Goal: Task Accomplishment & Management: Manage account settings

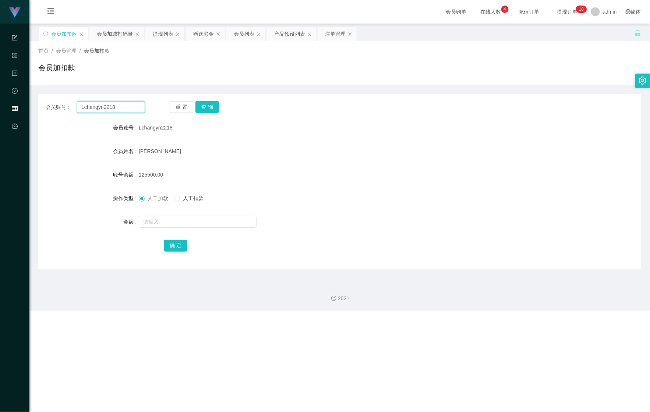
drag, startPoint x: 125, startPoint y: 105, endPoint x: -1, endPoint y: 102, distance: 126.7
click at [0, 102] on html "Shopee Workbench 系统配置 产品管理 内容中心 数据中心 会员管理 平台首页 保存配置 重置配置 整体风格设置 主题色 导航设置 内容区域宽度…" at bounding box center [325, 206] width 650 height 412
paste input "laiyinying"
type input "laiyinying"
click at [206, 105] on button "查 询" at bounding box center [208, 107] width 24 height 12
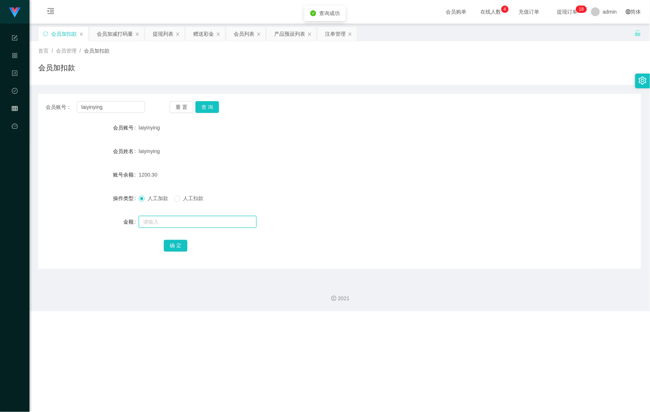
click at [163, 226] on input "text" at bounding box center [198, 222] width 118 height 12
type input "1200"
click at [180, 247] on button "确 定" at bounding box center [176, 246] width 24 height 12
click at [502, 114] on div "会员账号： laiyinying 重 置 查 询 会员账号 laiyinying 会员姓名 laiyinying 账号余额 2400.30 操作类型 人工加款…" at bounding box center [339, 181] width 603 height 175
click at [108, 39] on div "会员加减打码量" at bounding box center [115, 34] width 36 height 14
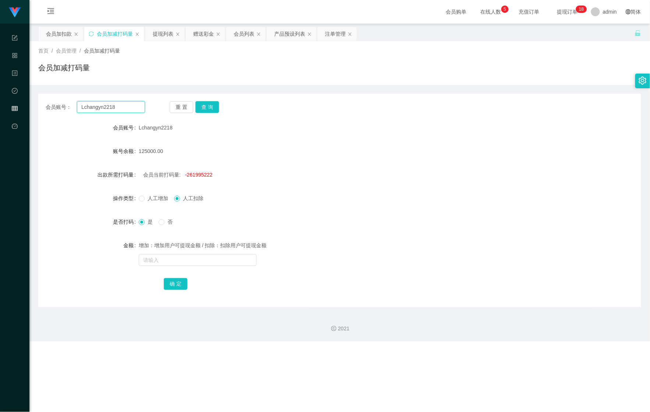
drag, startPoint x: 121, startPoint y: 111, endPoint x: -8, endPoint y: 107, distance: 129.3
click at [0, 107] on html "Shopee Workbench 系统配置 产品管理 内容中心 数据中心 会员管理 平台首页 保存配置 重置配置 整体风格设置 主题色 导航设置 内容区域宽度…" at bounding box center [325, 206] width 650 height 412
paste input "laiyinying"
type input "laiyinying"
click at [209, 106] on button "查 询" at bounding box center [208, 107] width 24 height 12
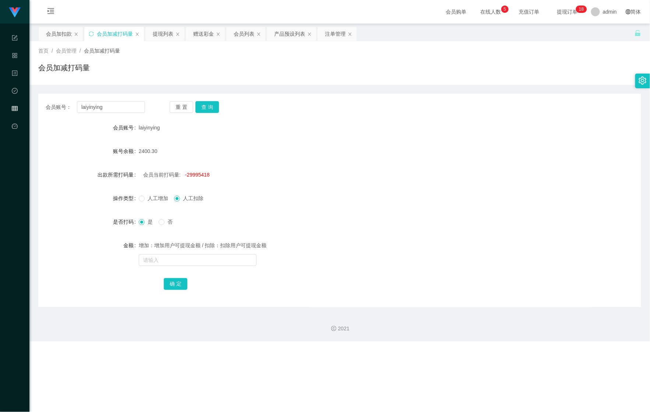
drag, startPoint x: 348, startPoint y: 134, endPoint x: 282, endPoint y: 155, distance: 69.4
click at [348, 134] on div "laiyinying" at bounding box center [315, 127] width 352 height 15
click at [203, 106] on button "查 询" at bounding box center [208, 107] width 24 height 12
